Goal: Task Accomplishment & Management: Use online tool/utility

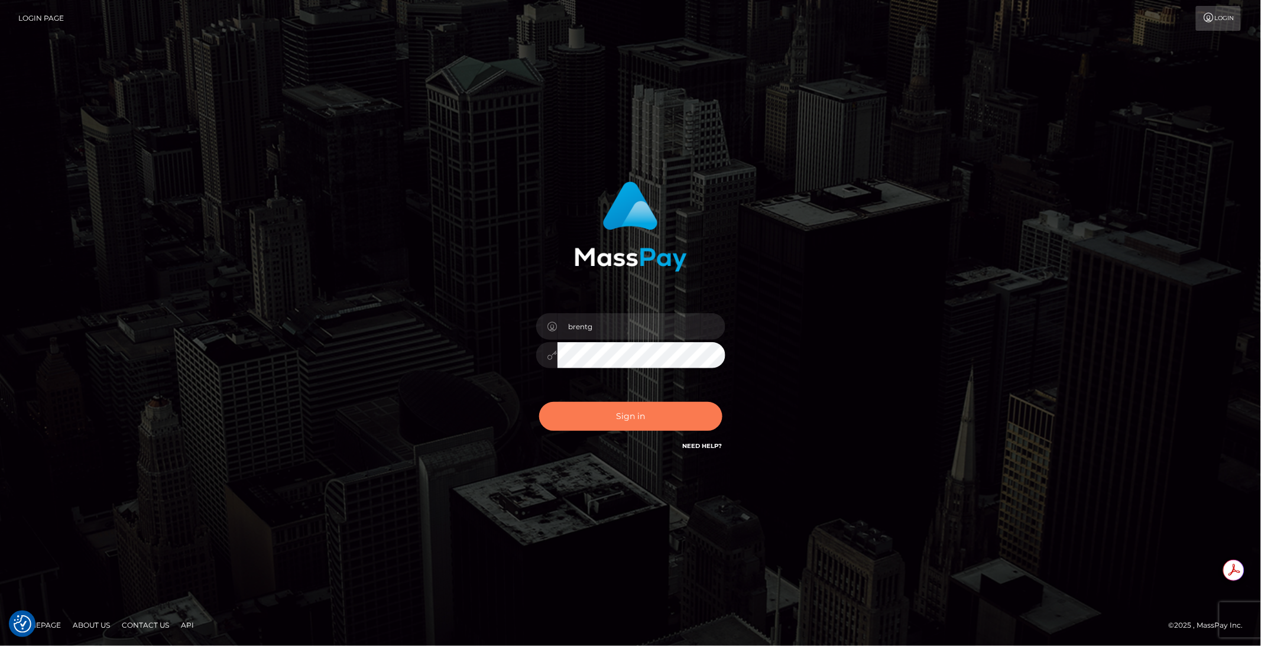
click at [619, 416] on button "Sign in" at bounding box center [630, 416] width 183 height 29
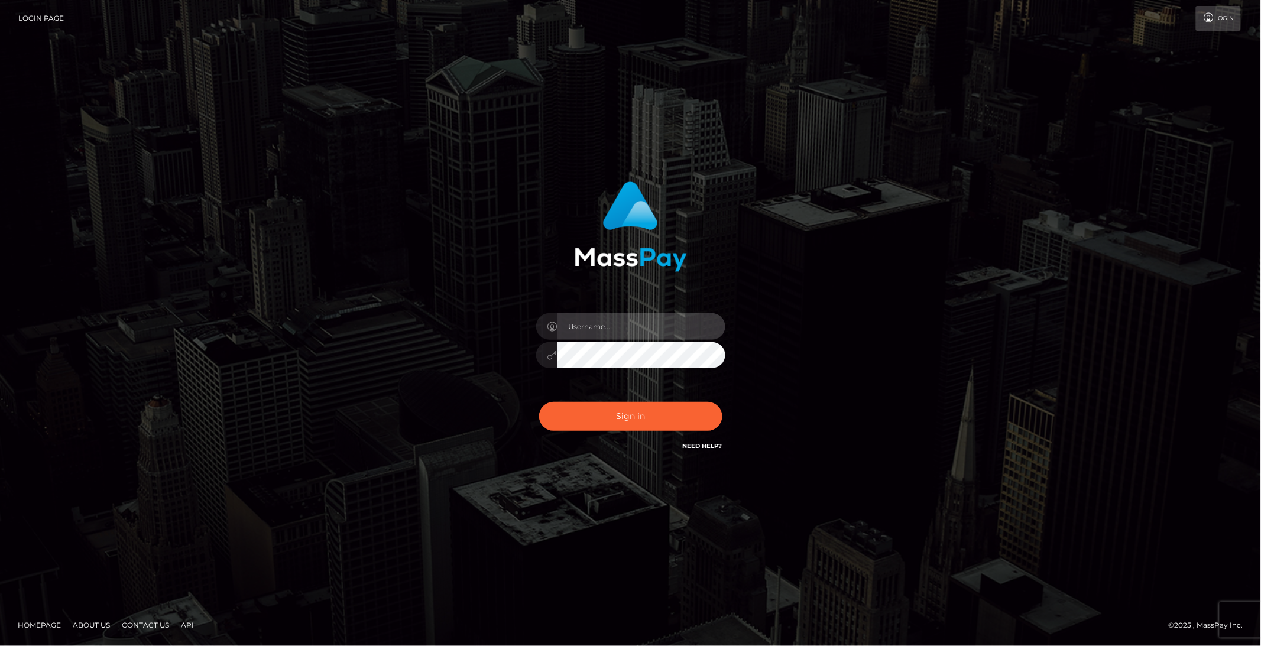
type input "brentg"
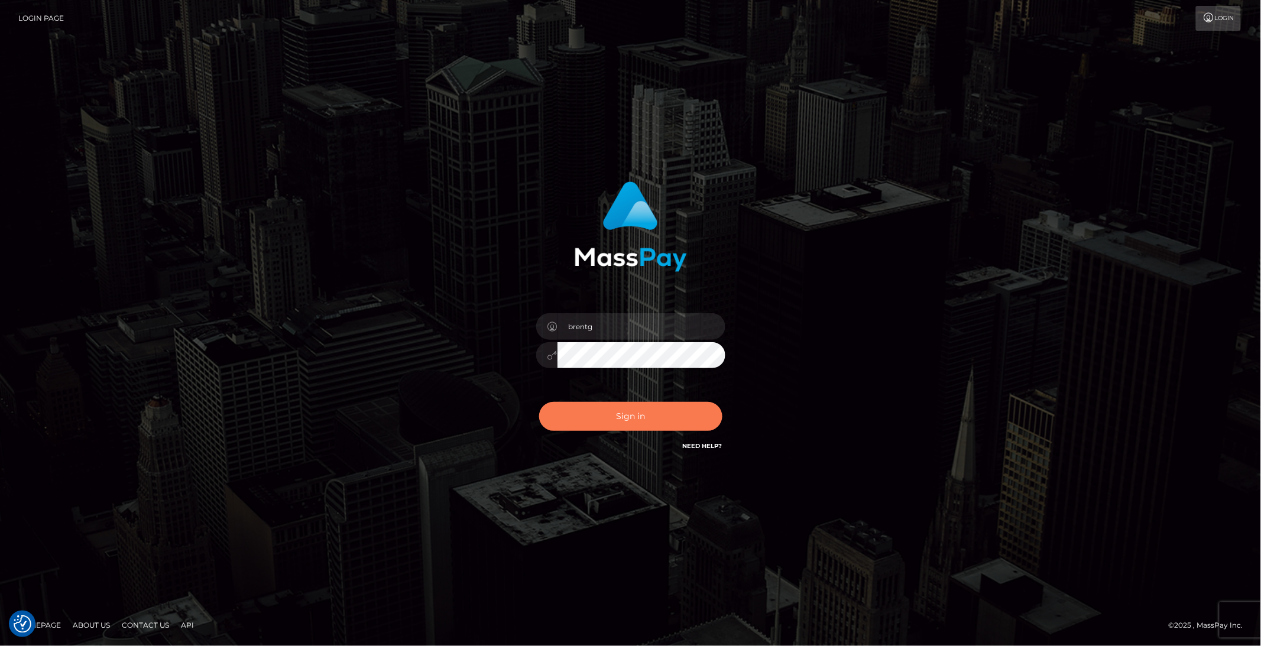
click at [619, 416] on button "Sign in" at bounding box center [630, 416] width 183 height 29
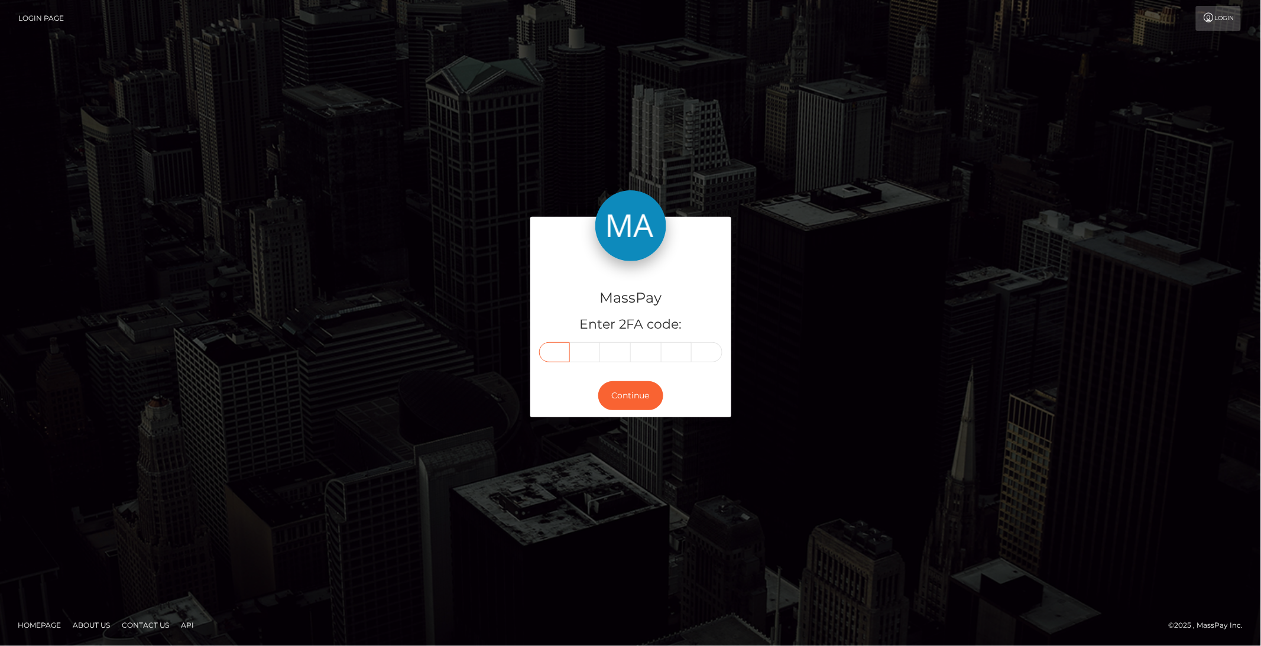
paste input "4"
type input "4"
type input "8"
type input "5"
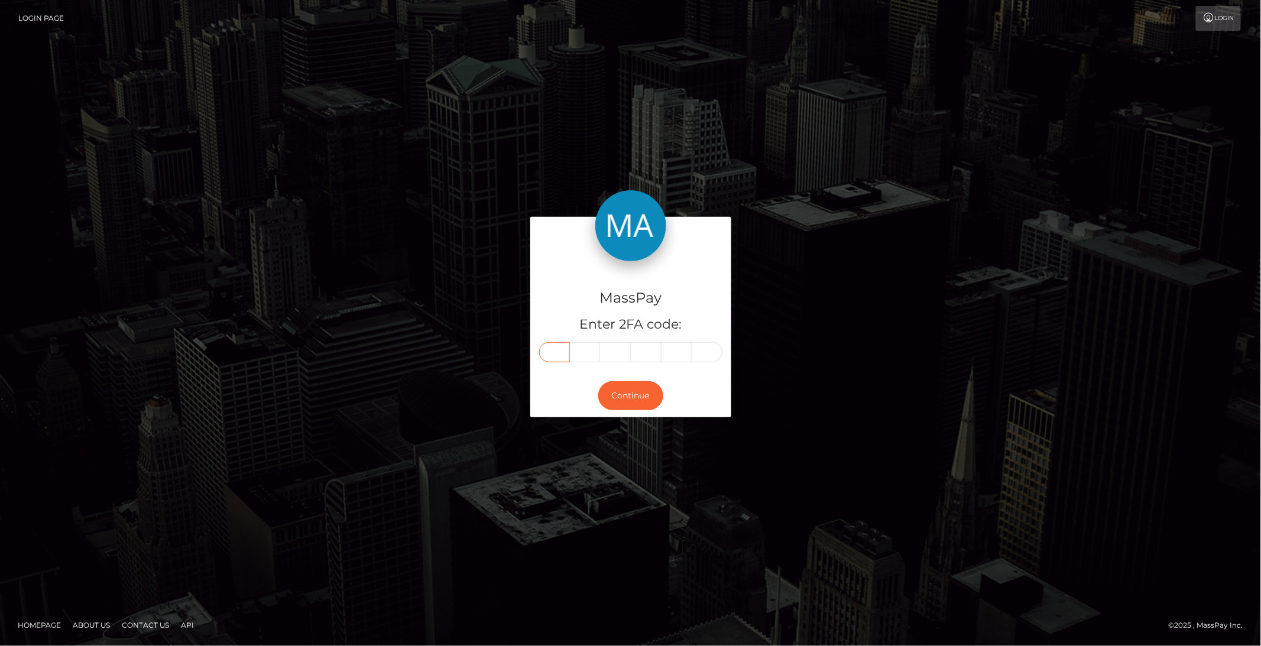
type input "1"
type input "5"
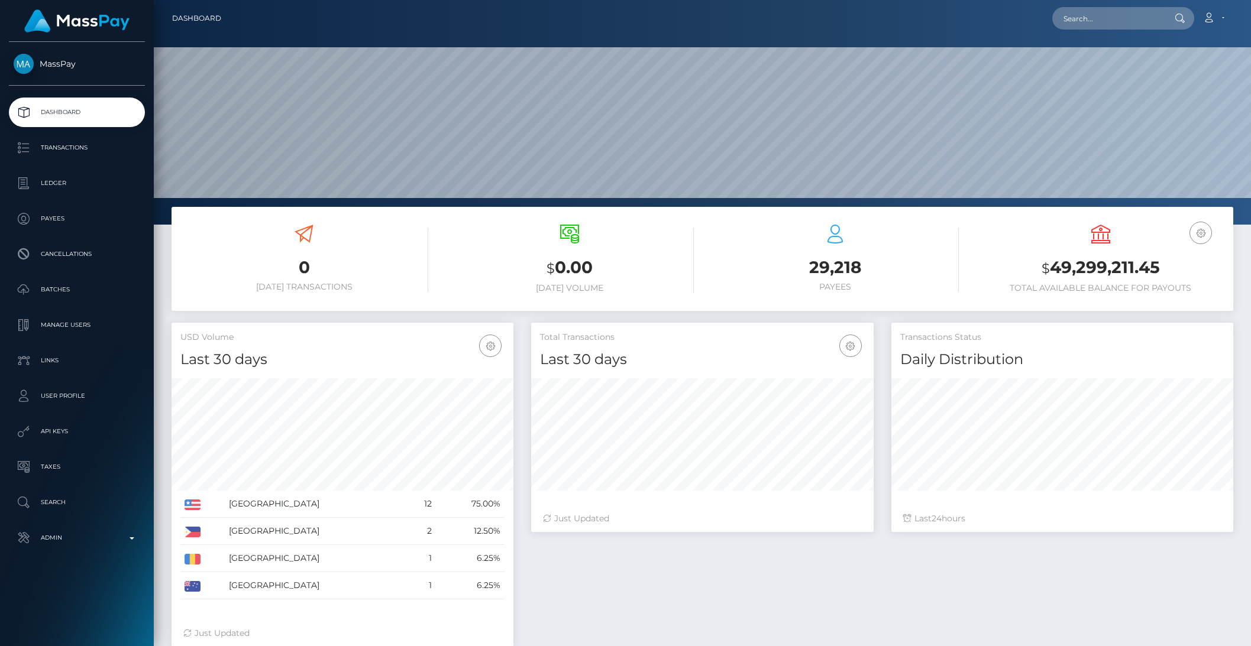
scroll to position [209, 341]
click at [1082, 22] on input "text" at bounding box center [1107, 18] width 111 height 22
paste input "RQfyUbdBBnnwhLUrJQ768c"
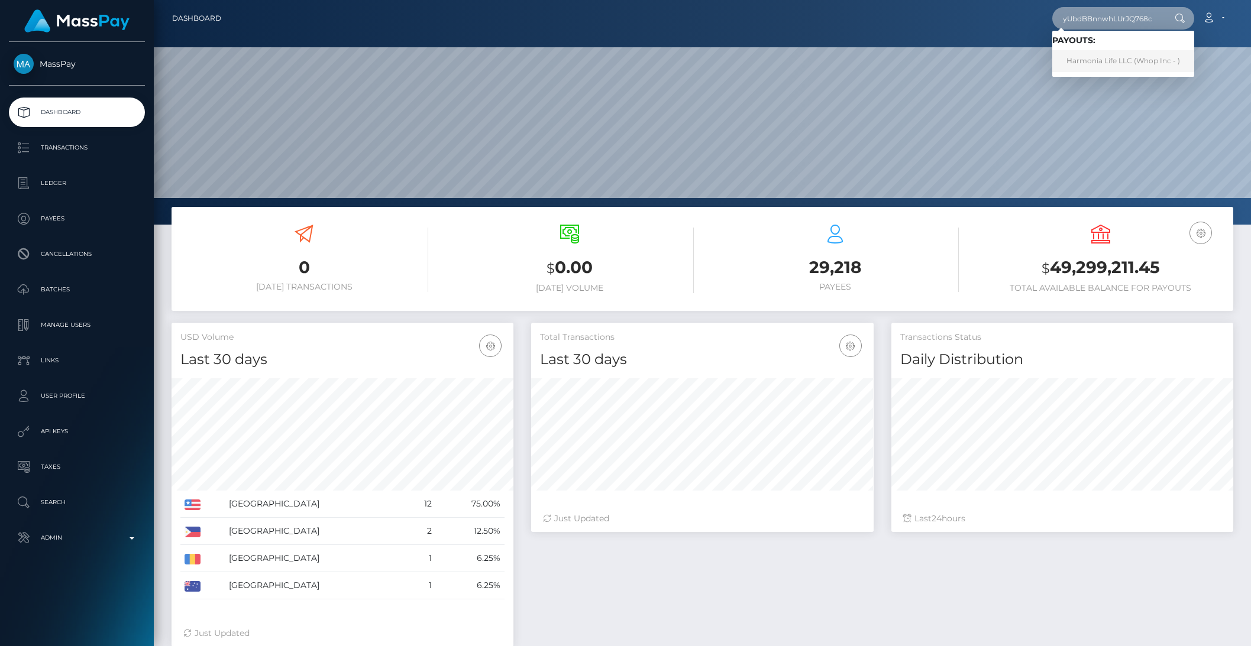
type input "RQfyUbdBBnnwhLUrJQ768c"
click at [1107, 56] on link "Harmonia Life LLC (Whop Inc - )" at bounding box center [1123, 61] width 142 height 22
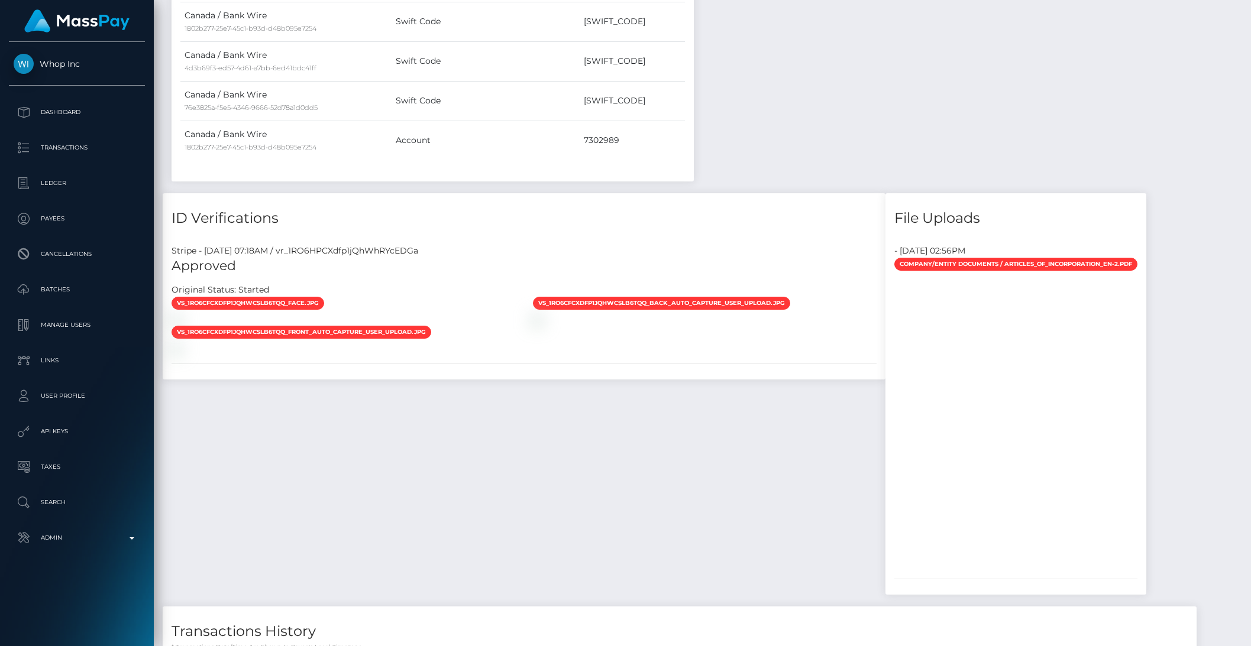
scroll to position [1429, 0]
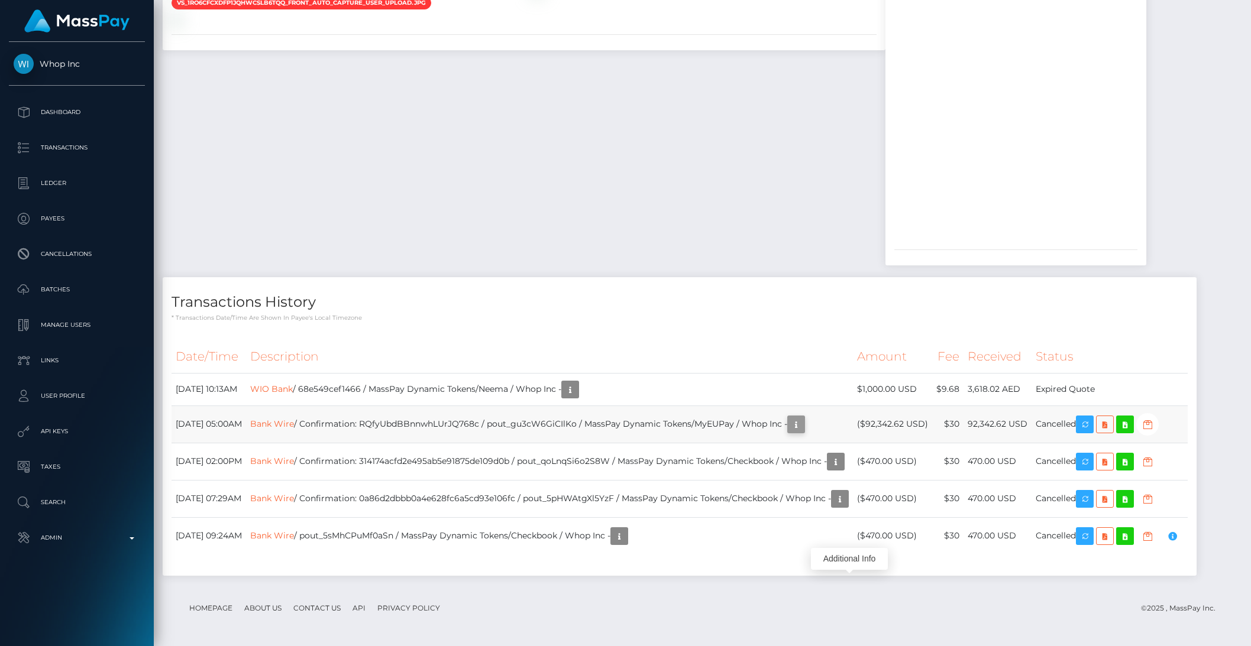
click at [803, 417] on icon "button" at bounding box center [796, 424] width 14 height 15
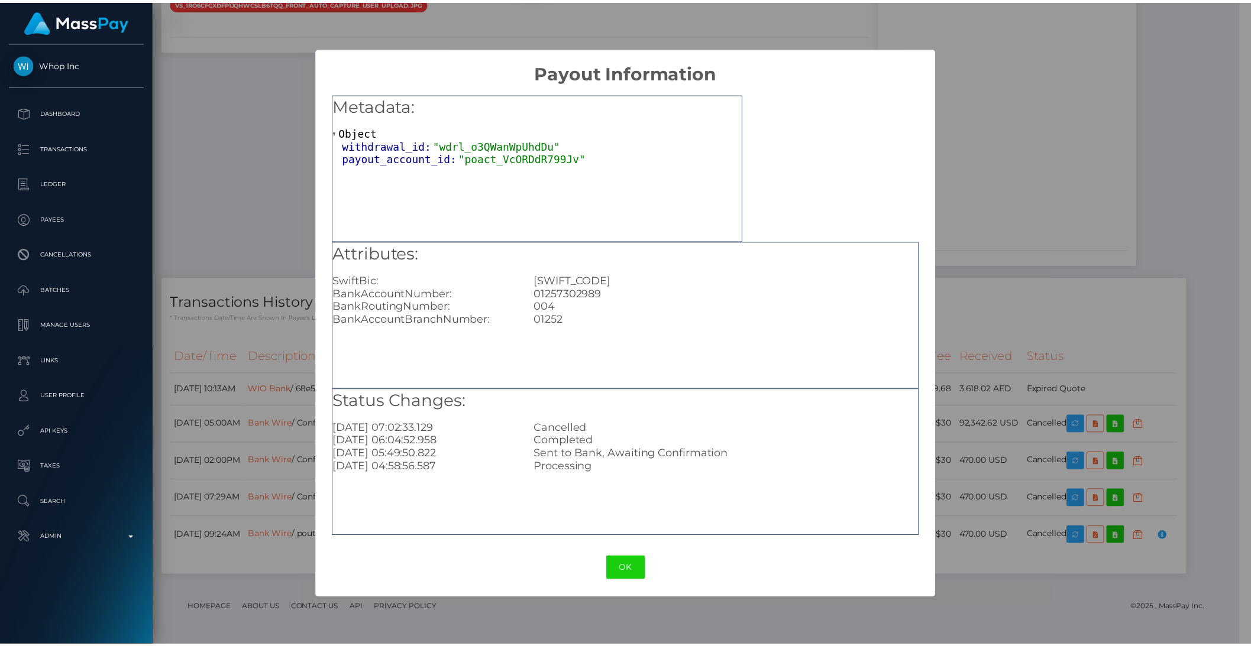
scroll to position [591197, 590996]
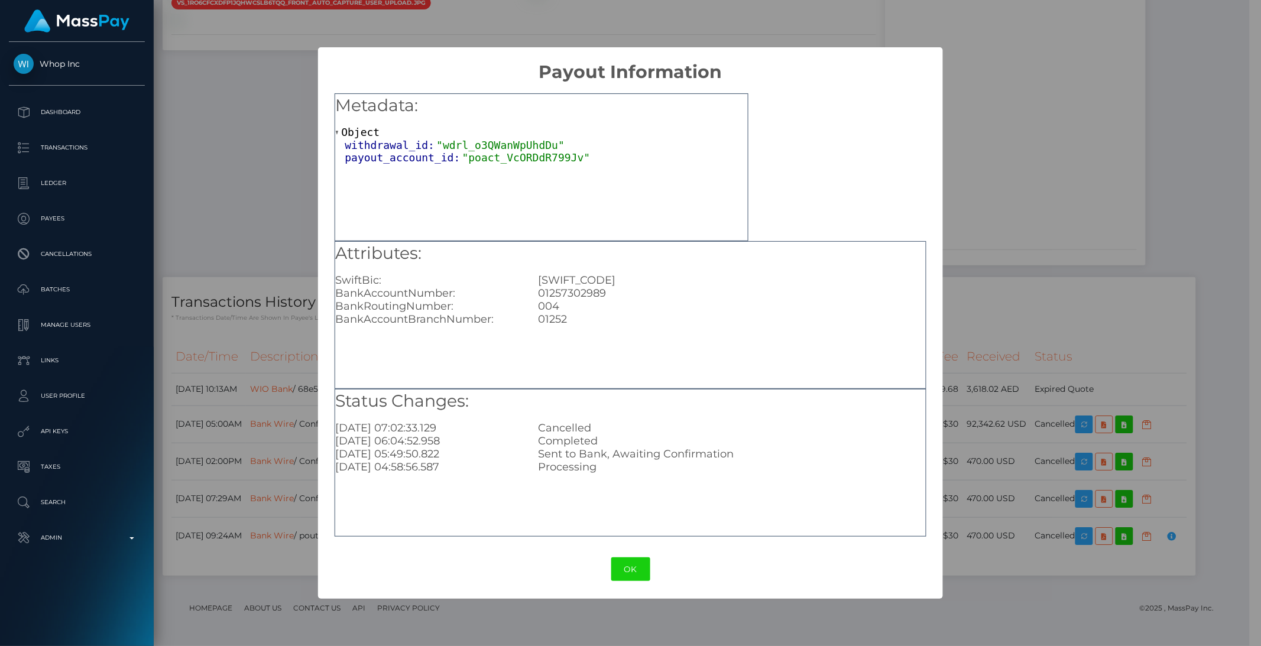
click at [951, 417] on div "× Payout Information Metadata: Object withdrawal_id: "wdrl_o3QWanWpUhdDu" payou…" at bounding box center [630, 323] width 1261 height 646
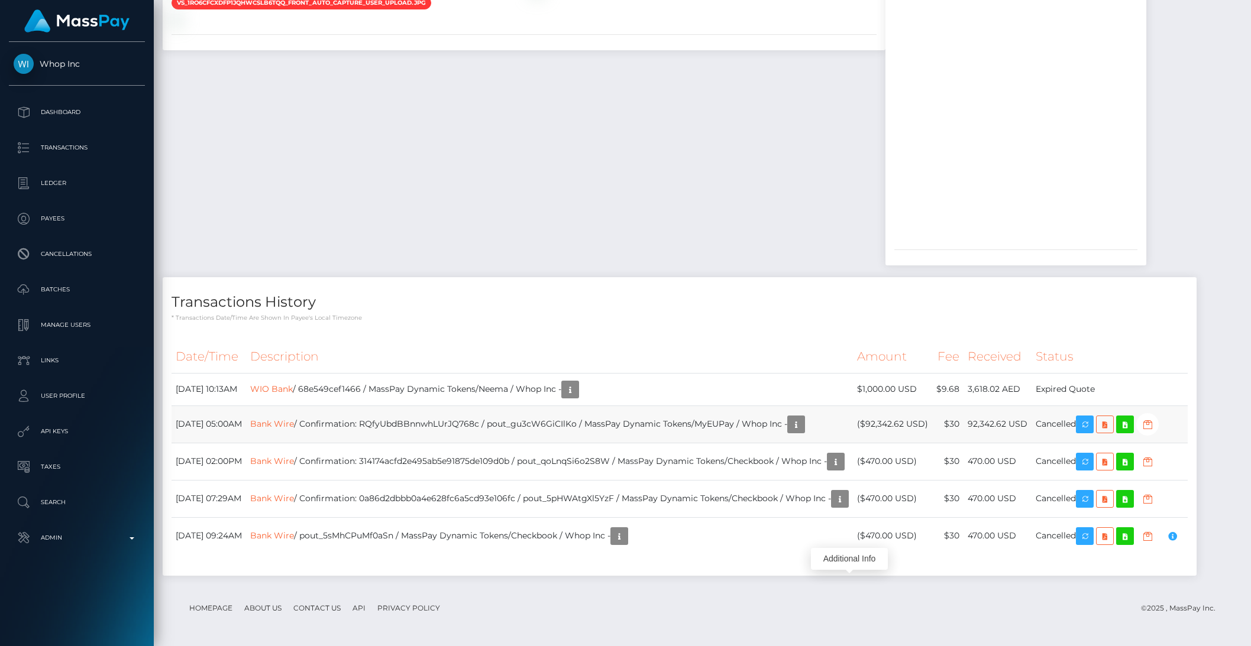
click at [590, 428] on td "Bank Wire / Confirmation: RQfyUbdBBnnwhLUrJQ768c / pout_gu3cW6GiCIlKo / MassPay…" at bounding box center [549, 424] width 607 height 37
copy td "pout_gu3cW6GiCIlKo"
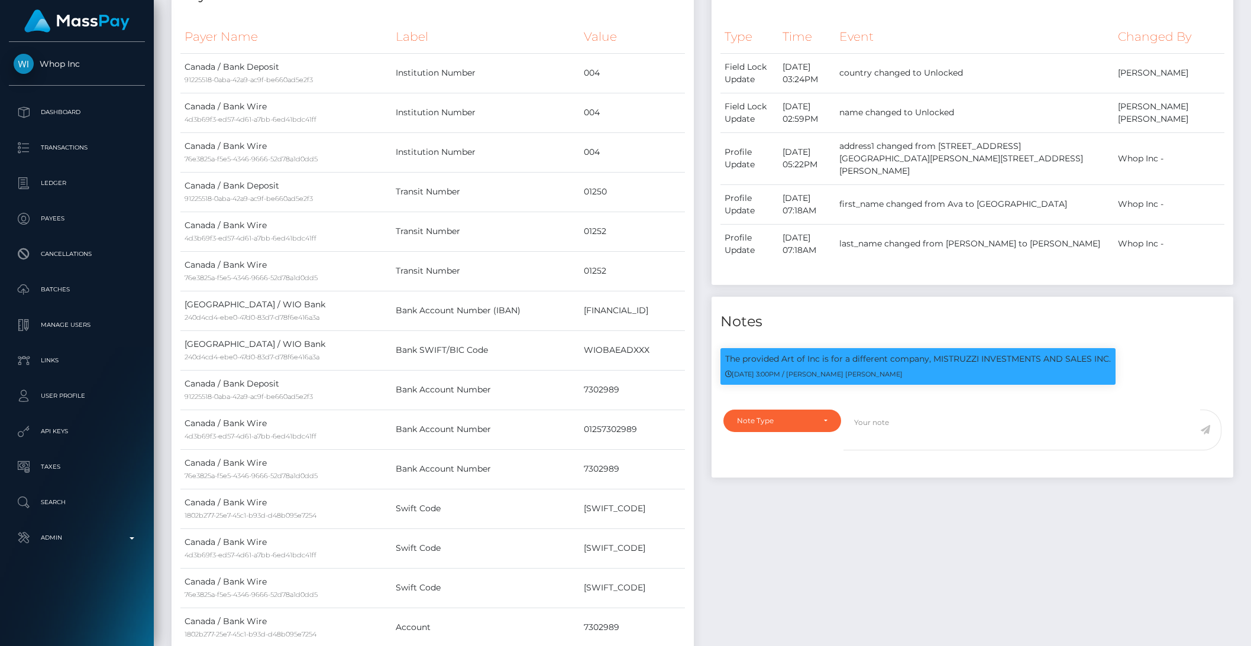
scroll to position [0, 0]
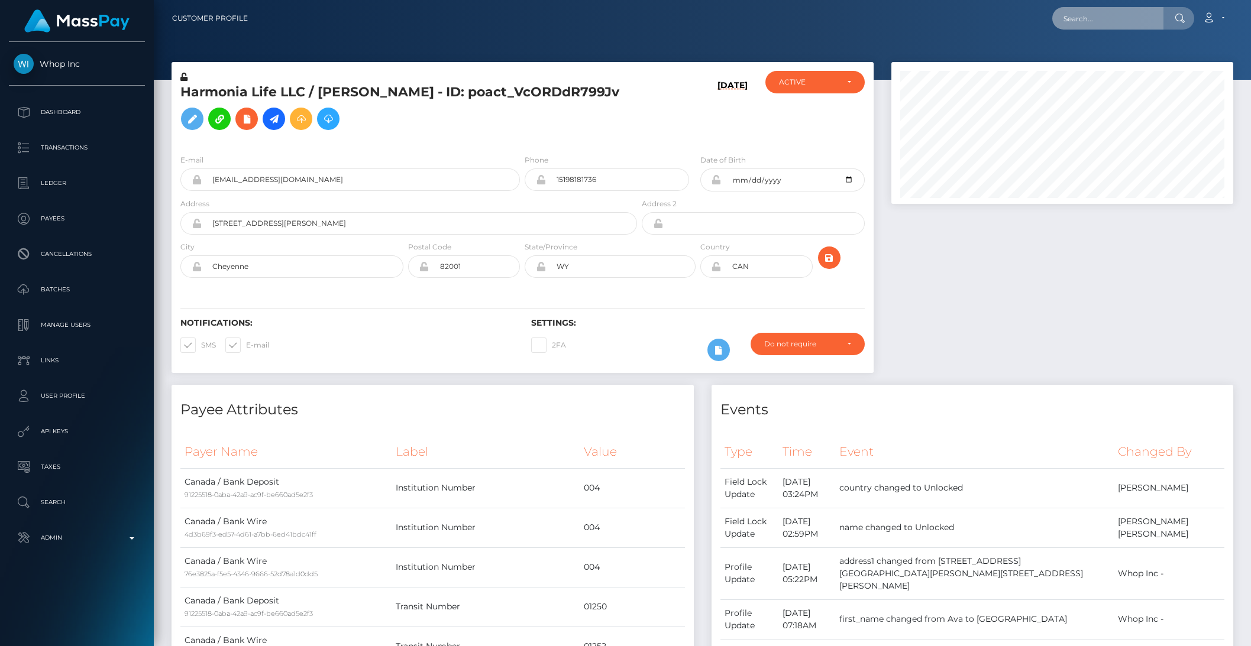
click at [1095, 16] on input "text" at bounding box center [1107, 18] width 111 height 22
paste input "054de85c-0e90-475d-8cd4-f6426e57415a"
type input "054de85c-0e90-475d-8cd4-f6426e57415a"
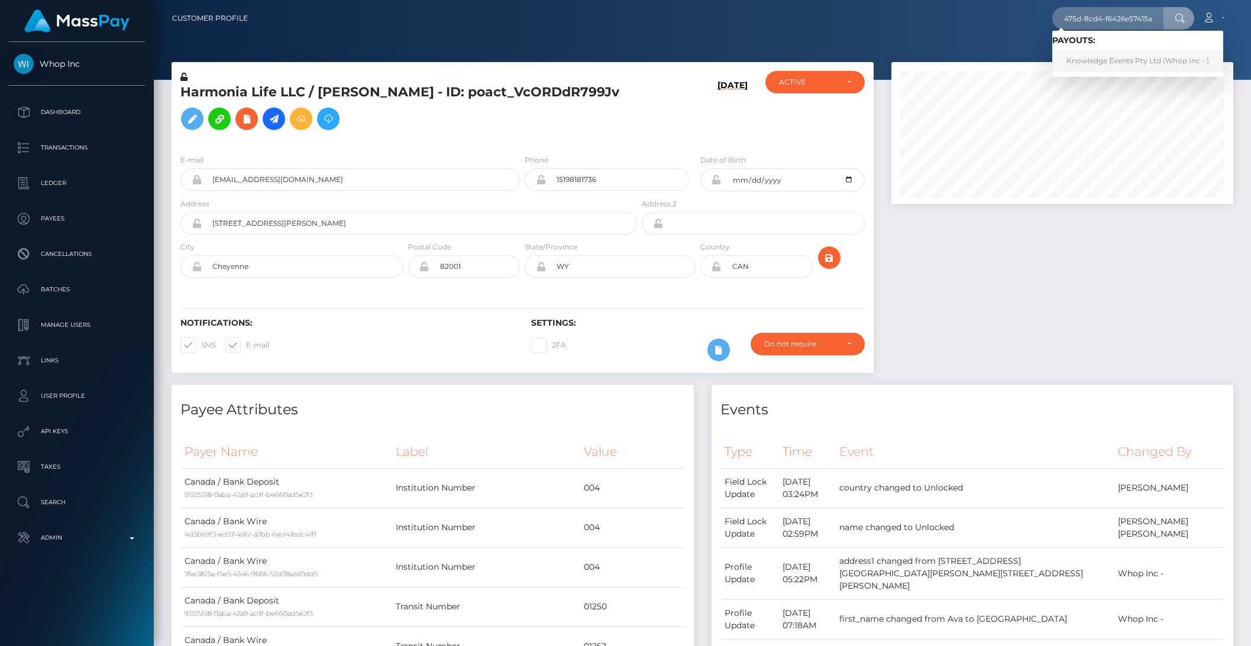
click at [1100, 59] on link "Knowledge Events Pty Ltd (Whop Inc - )" at bounding box center [1137, 61] width 171 height 22
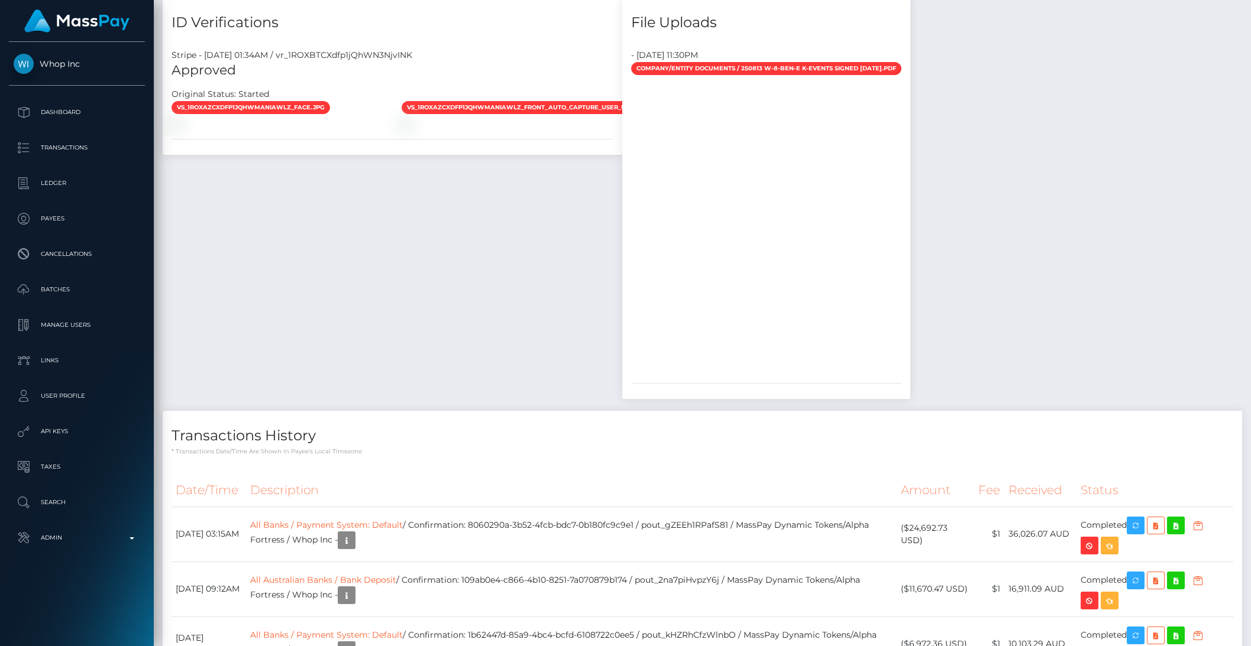
scroll to position [1124, 0]
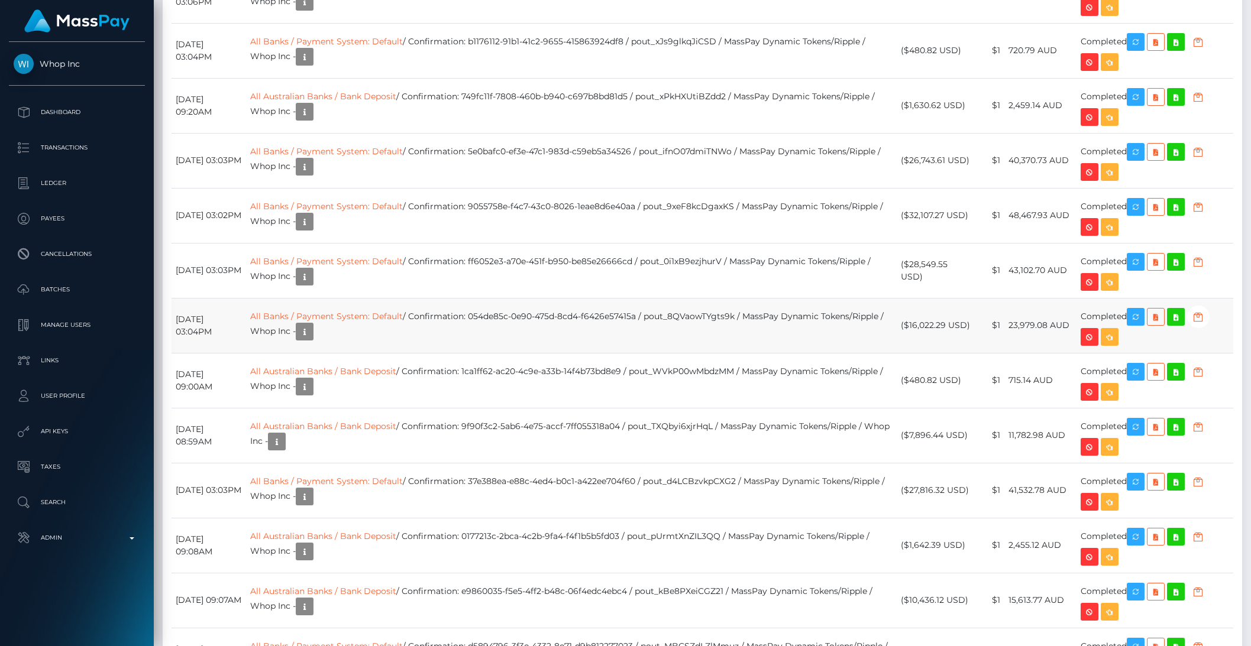
click at [737, 326] on td "All Banks / Payment System: Default / Confirmation: 054de85c-0e90-475d-8cd4-f64…" at bounding box center [571, 325] width 650 height 55
copy td "pout_8QVaowTYgts9k"
click at [98, 543] on p "Admin" at bounding box center [77, 538] width 127 height 18
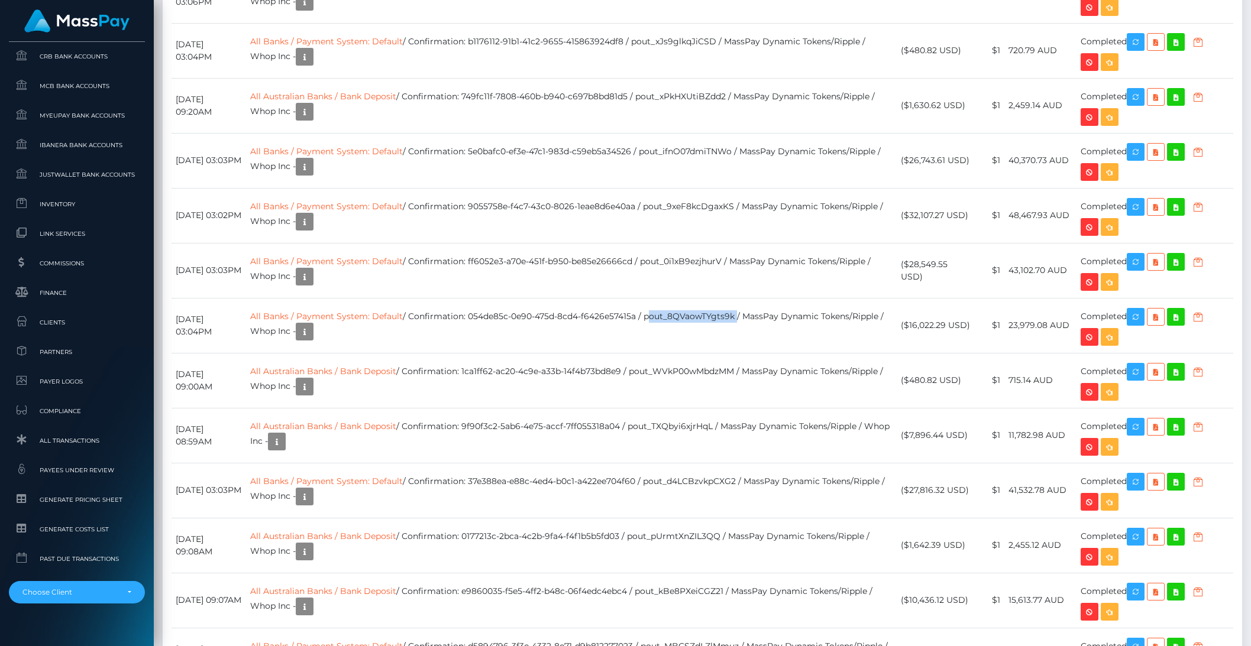
scroll to position [610, 0]
click at [59, 268] on span "Commissions" at bounding box center [77, 263] width 127 height 14
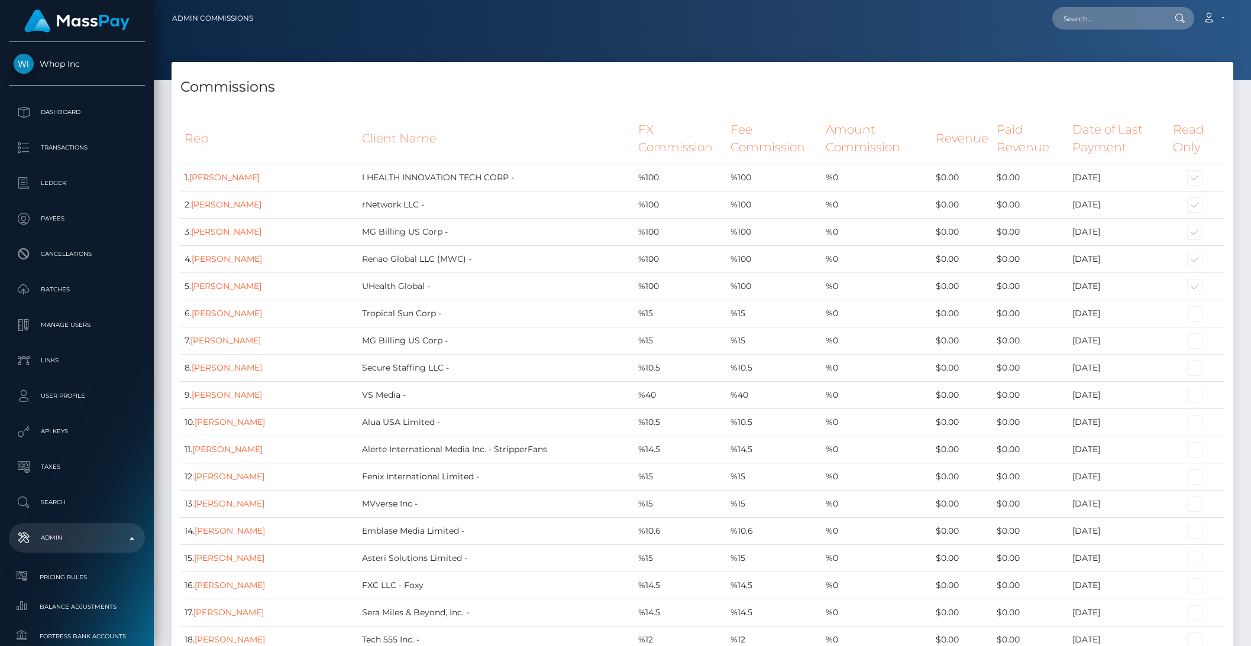
click at [302, 137] on th "Rep" at bounding box center [268, 139] width 177 height 50
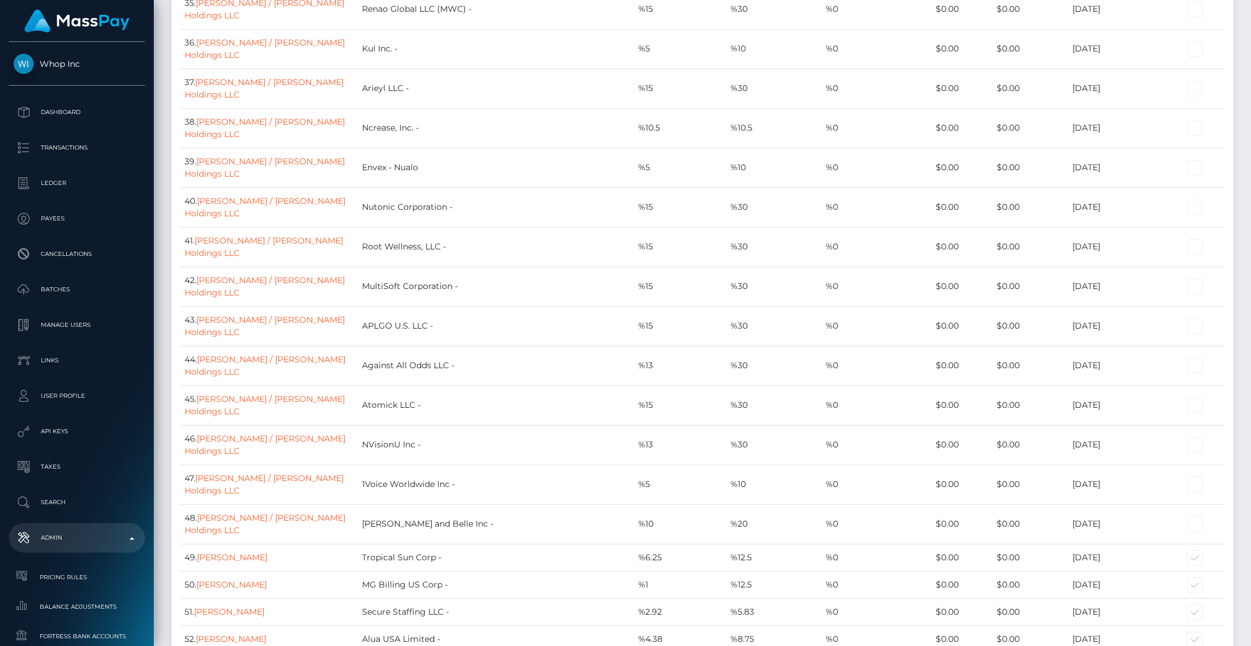
scroll to position [10172, 0]
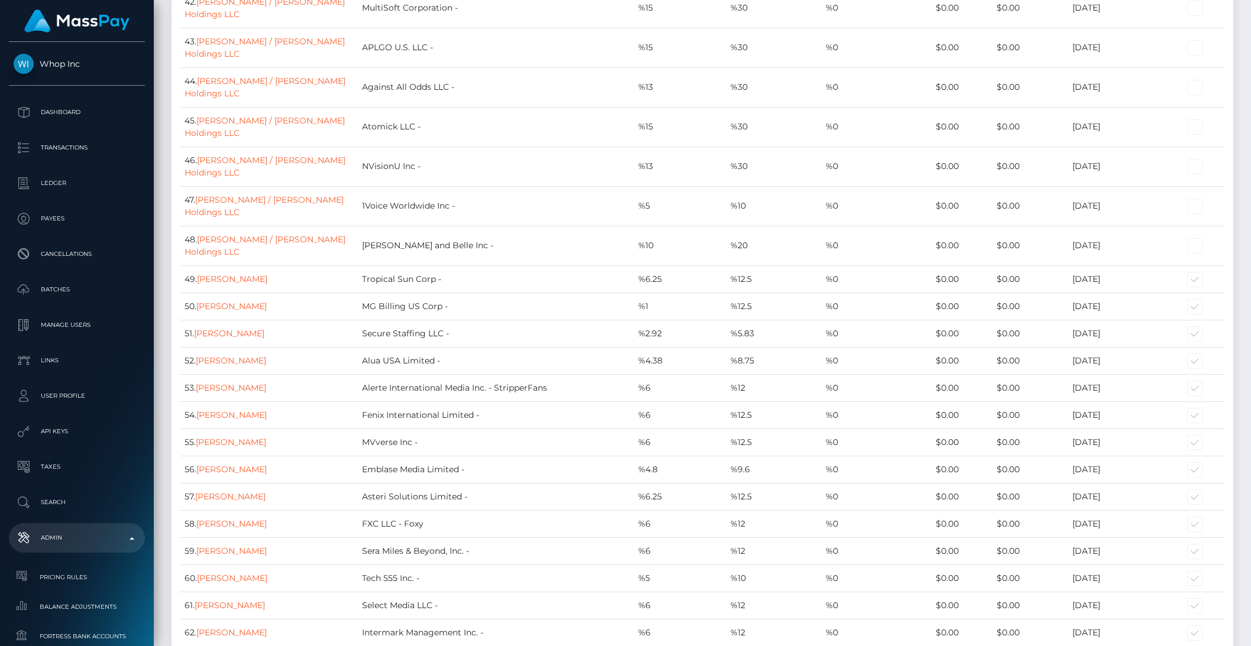
scroll to position [0, 0]
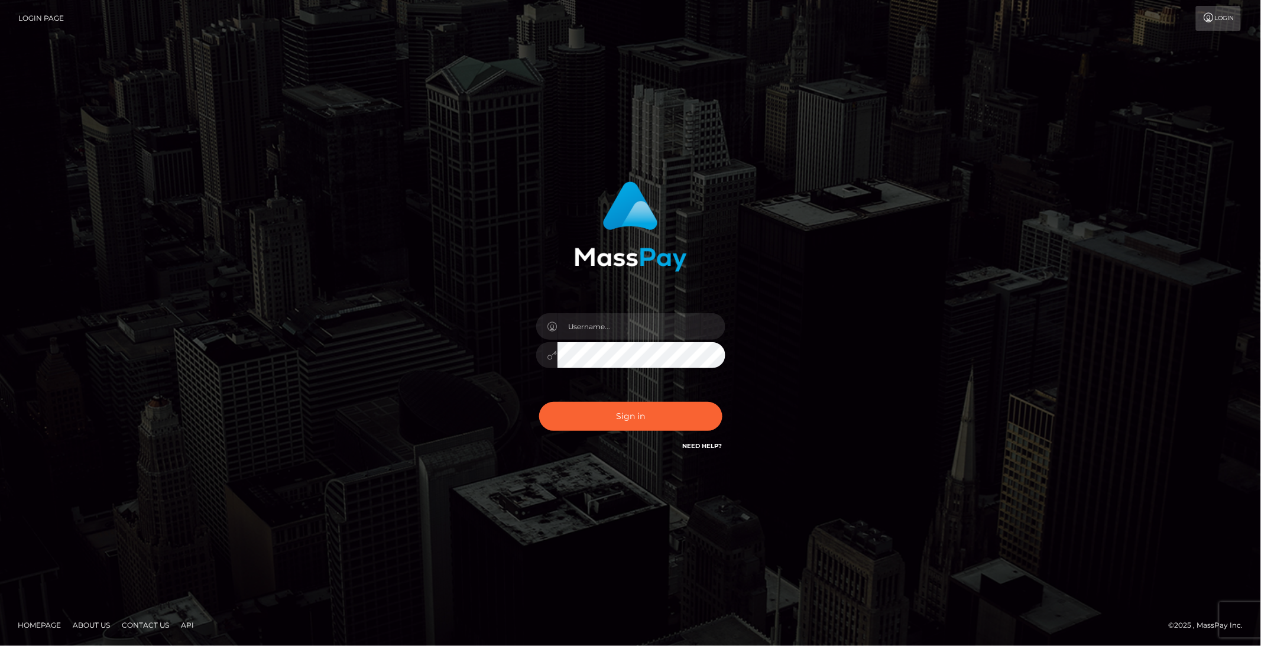
type input "brentg"
click at [610, 412] on button "Sign in" at bounding box center [630, 416] width 183 height 29
type input "brentg"
click at [606, 419] on button "Sign in" at bounding box center [630, 416] width 183 height 29
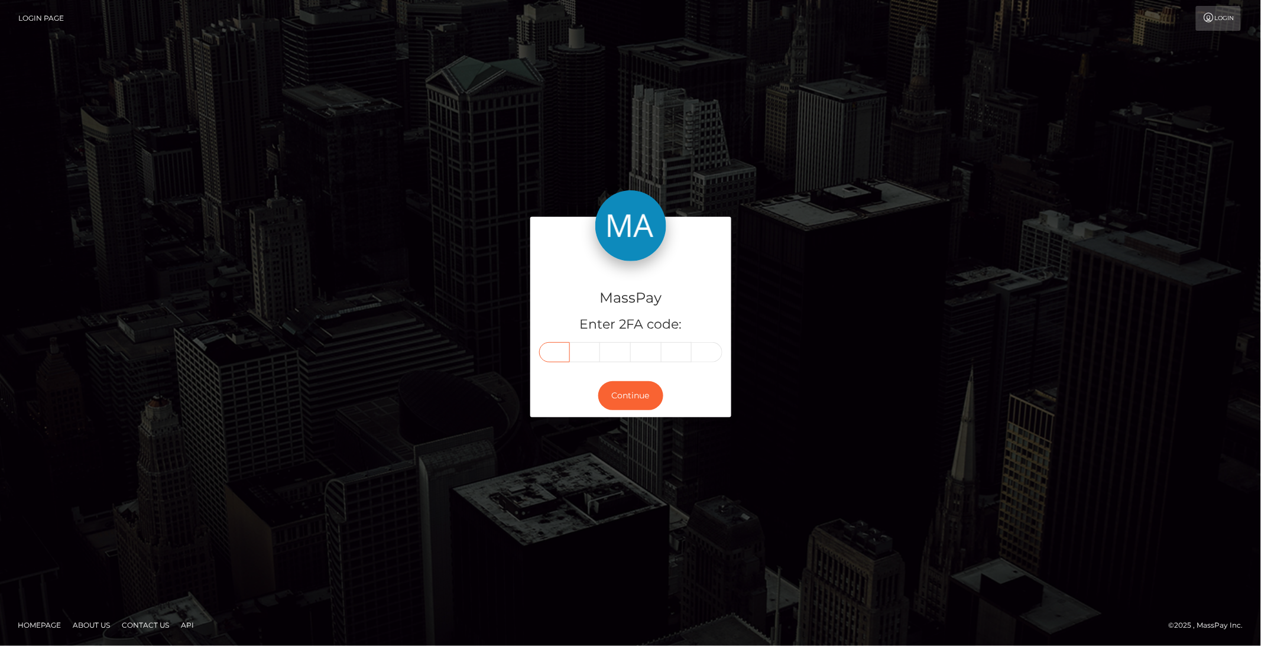
paste input "9"
type input "9"
type input "4"
type input "3"
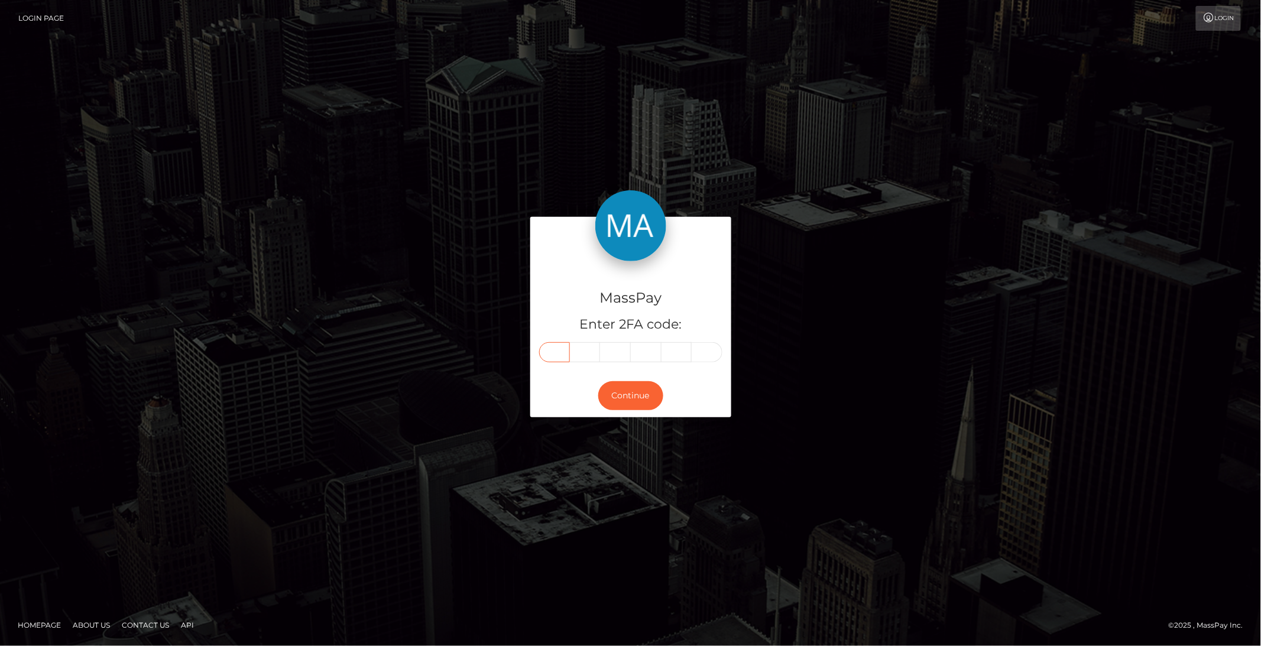
type input "4"
type input "2"
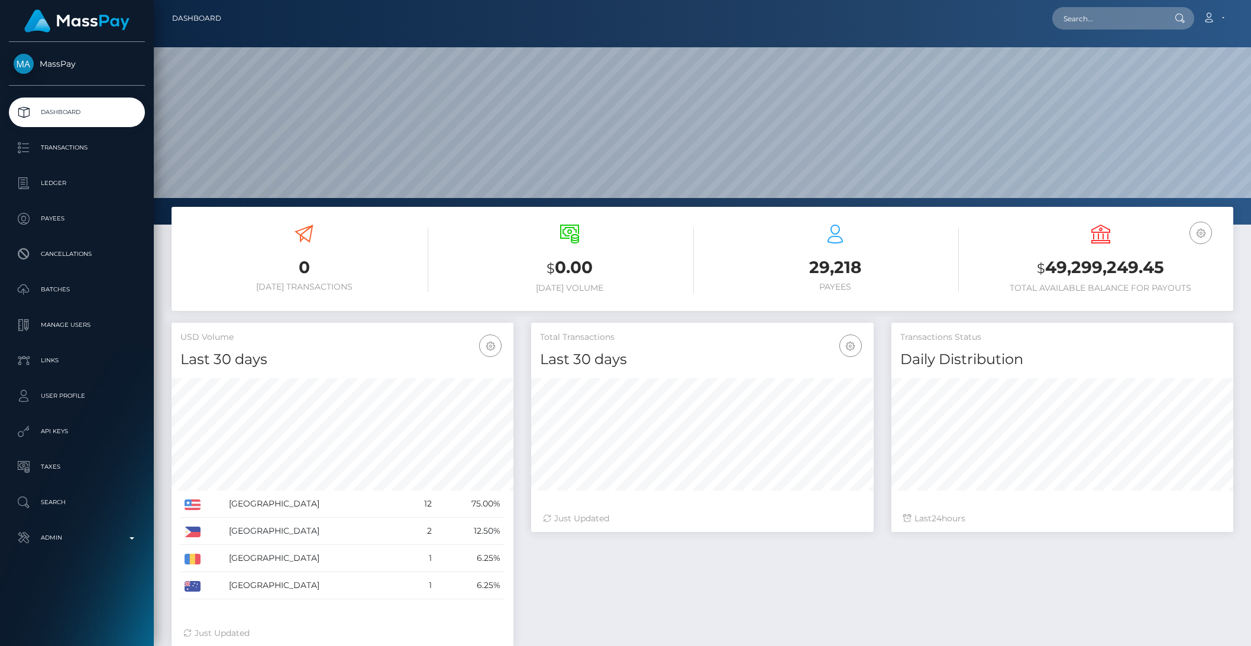
scroll to position [209, 341]
click at [85, 153] on p "Transactions" at bounding box center [77, 148] width 127 height 18
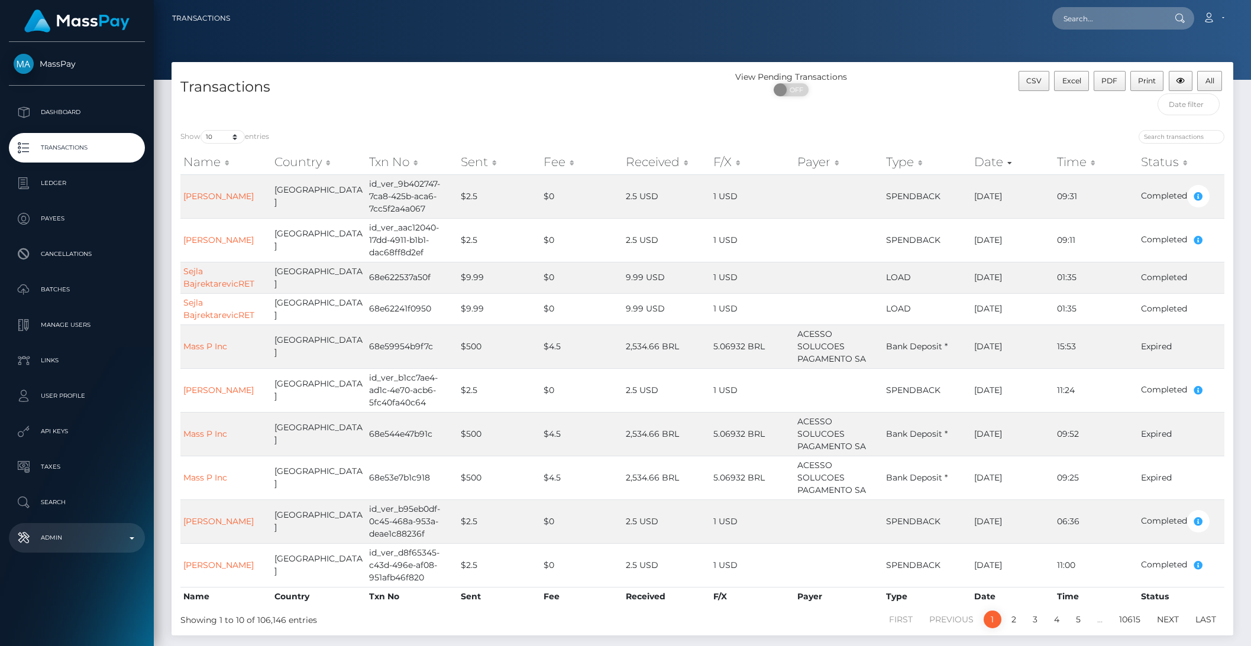
click at [93, 538] on p "Admin" at bounding box center [77, 538] width 127 height 18
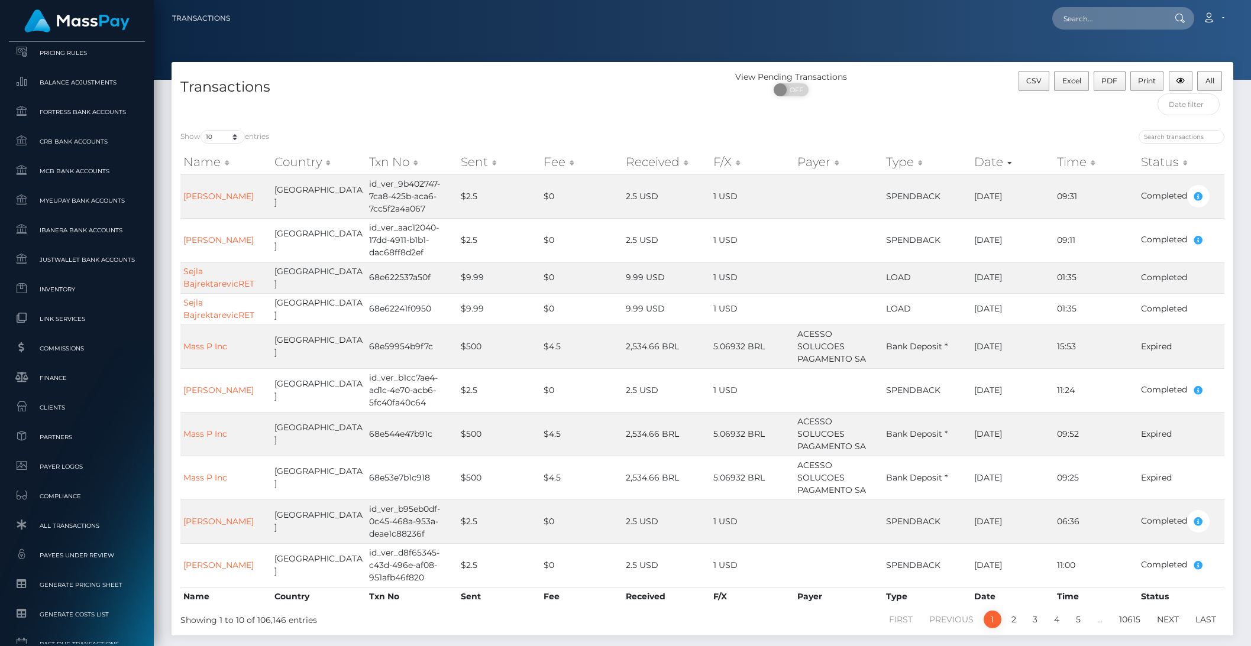
scroll to position [628, 0]
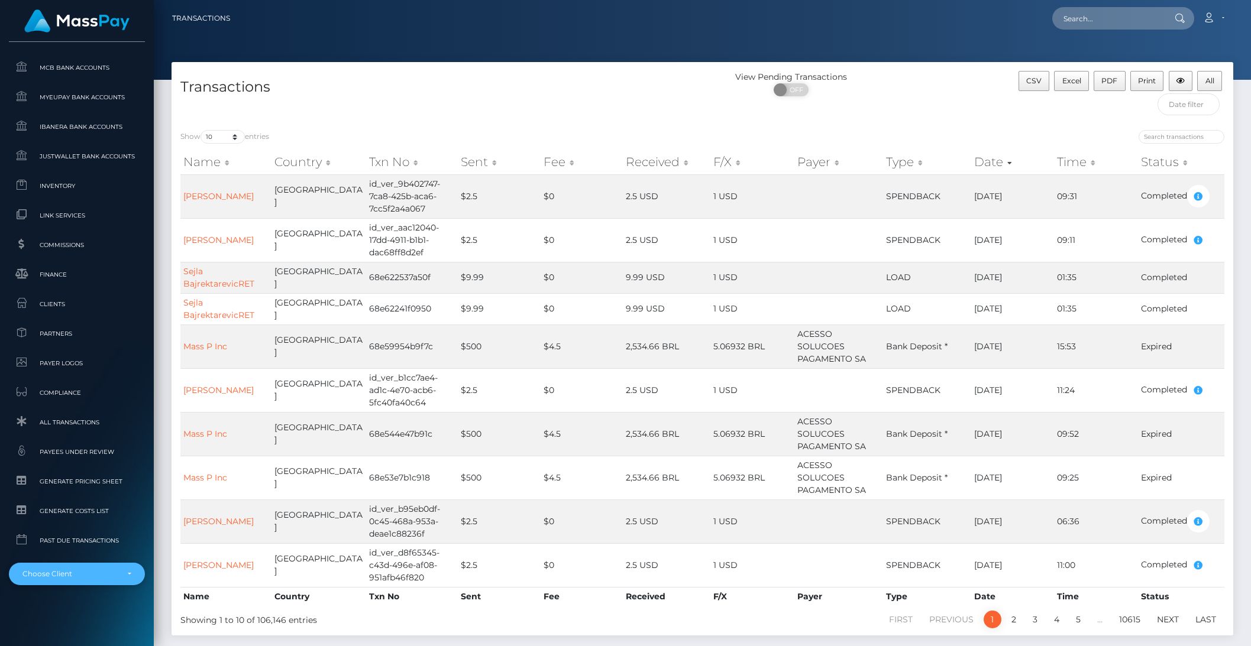
click at [88, 571] on div "Choose Client" at bounding box center [69, 573] width 95 height 9
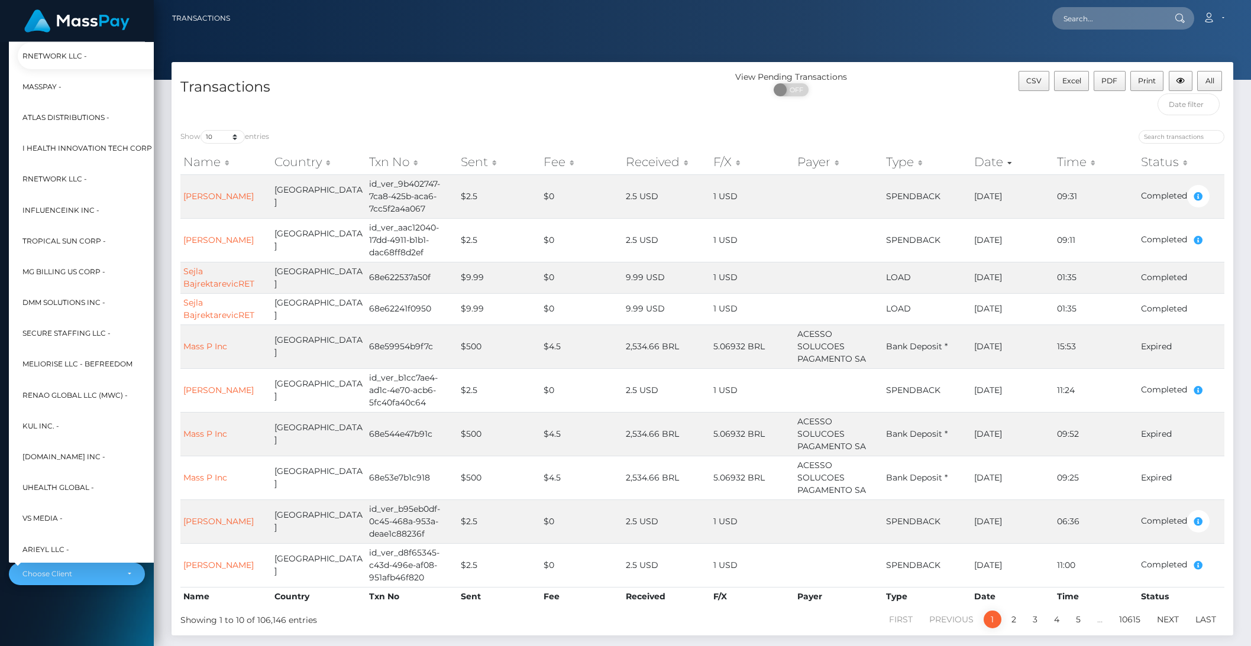
scroll to position [317, 13]
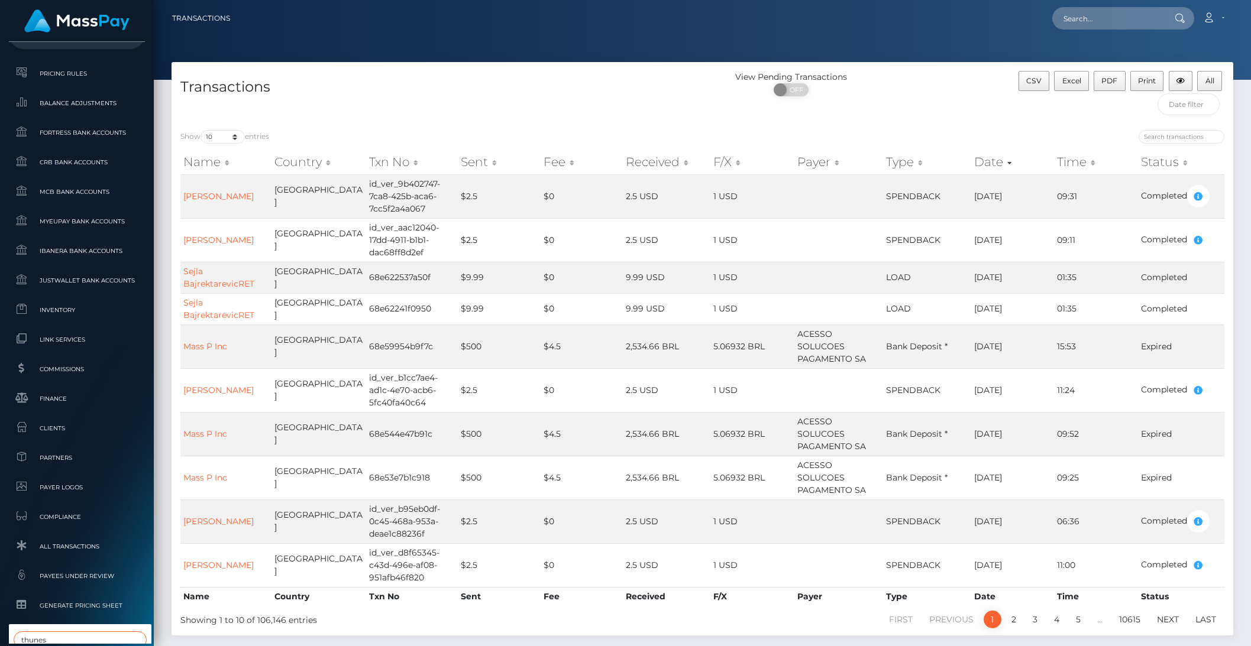
type input "thunes"
select select "253"
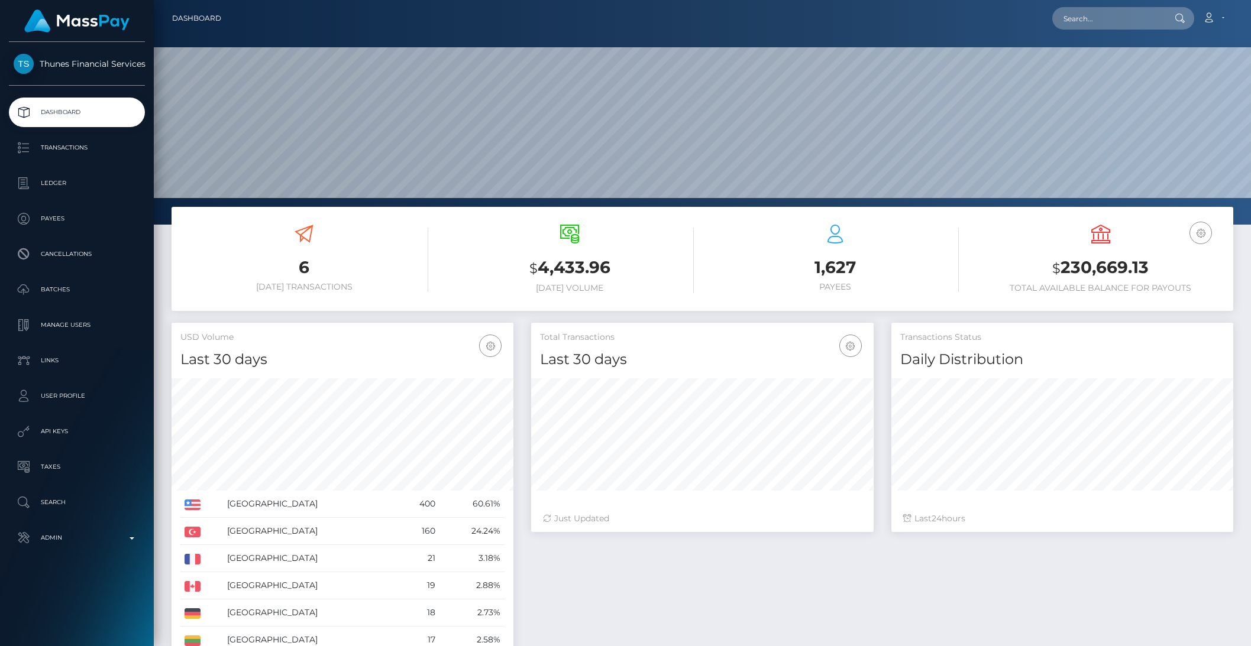
scroll to position [209, 341]
click at [67, 428] on p "API Keys" at bounding box center [77, 432] width 127 height 18
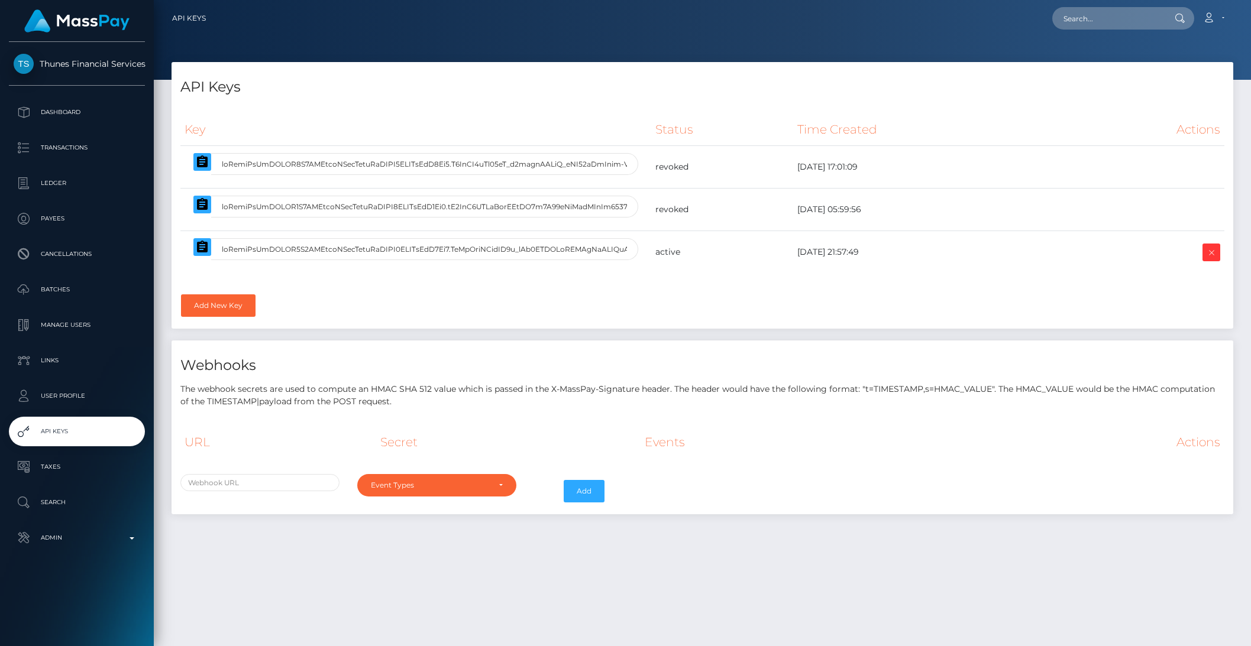
select select
click at [202, 249] on icon "button" at bounding box center [202, 247] width 14 height 14
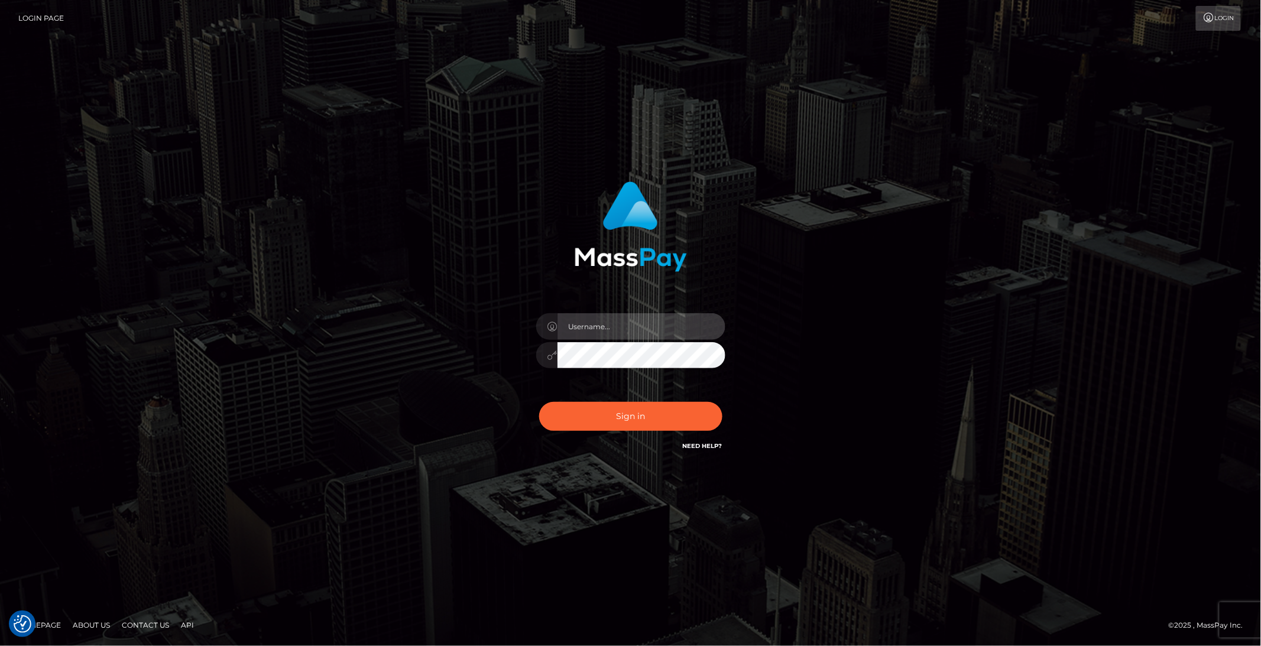
type input "brentg"
